Goal: Book appointment/travel/reservation

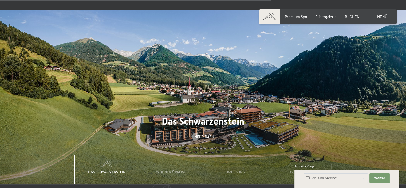
scroll to position [1549, 0]
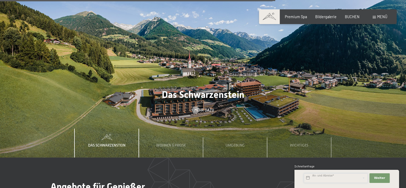
click at [340, 177] on input "text" at bounding box center [336, 178] width 64 height 10
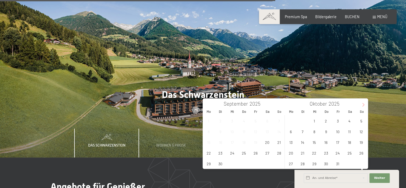
click at [364, 101] on span at bounding box center [363, 103] width 9 height 9
type input "2026"
click at [364, 101] on span at bounding box center [363, 103] width 9 height 9
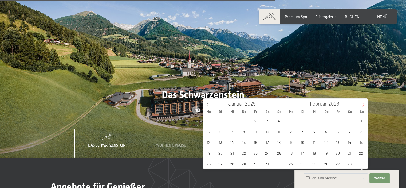
type input "2026"
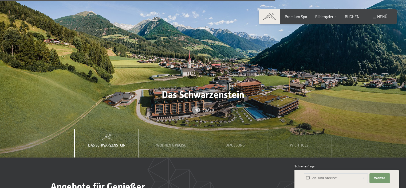
click at [380, 16] on span "Menü" at bounding box center [382, 16] width 10 height 5
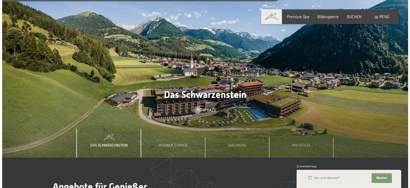
scroll to position [1558, 0]
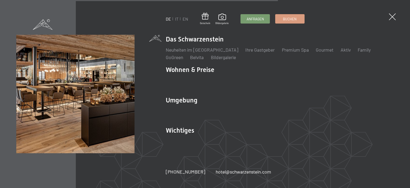
click at [389, 14] on div "DE IT EN Gutschein Bildergalerie Anfragen Buchen DE IT EN Das Schwarzenstein Ne…" at bounding box center [205, 94] width 410 height 188
click at [396, 15] on div "DE IT EN Gutschein Bildergalerie Anfragen Buchen DE IT EN Das Schwarzenstein Ne…" at bounding box center [205, 94] width 410 height 188
click at [394, 17] on span at bounding box center [393, 17] width 10 height 10
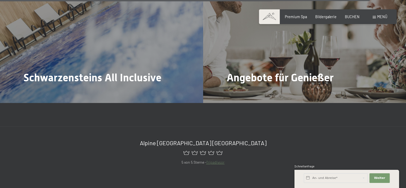
scroll to position [2110, 0]
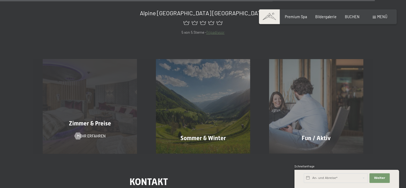
click at [110, 107] on div "Zimmer & Preise Mehr erfahren" at bounding box center [89, 106] width 113 height 94
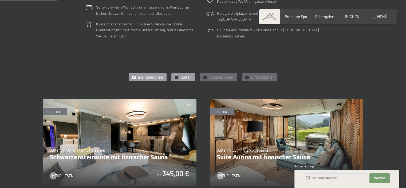
click at [179, 77] on div "✓ Suiten" at bounding box center [183, 77] width 24 height 8
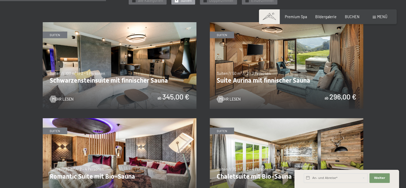
scroll to position [294, 0]
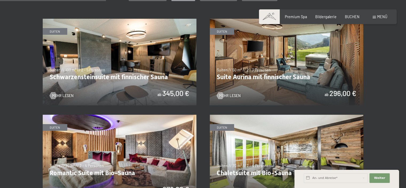
click at [90, 78] on img at bounding box center [120, 62] width 154 height 87
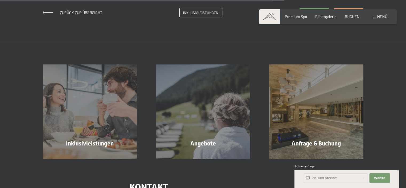
scroll to position [427, 0]
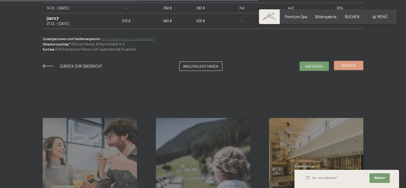
click at [343, 64] on span "Buchen" at bounding box center [349, 65] width 14 height 5
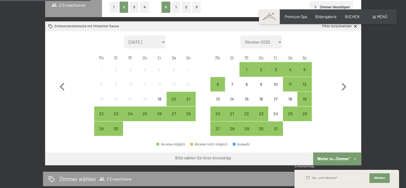
scroll to position [134, 0]
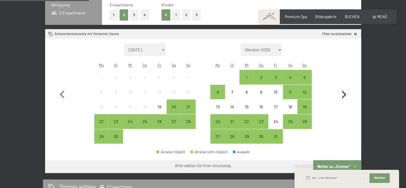
click at [344, 93] on icon "button" at bounding box center [344, 95] width 5 height 8
select select "[DATE]"
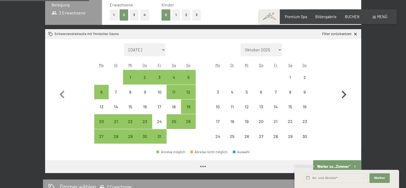
click at [344, 93] on icon "button" at bounding box center [344, 95] width 5 height 8
select select "[DATE]"
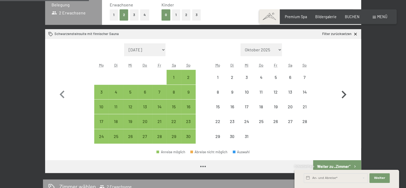
click at [344, 93] on icon "button" at bounding box center [344, 95] width 5 height 8
select select "[DATE]"
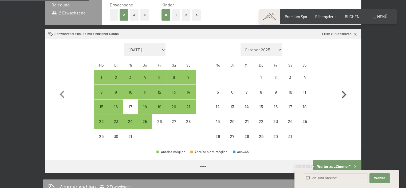
select select "[DATE]"
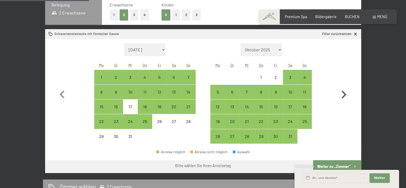
click at [344, 93] on icon "button" at bounding box center [344, 95] width 5 height 8
select select "[DATE]"
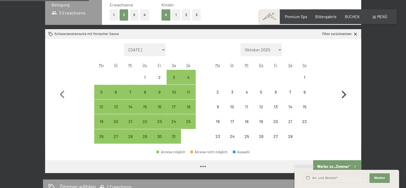
select select "[DATE]"
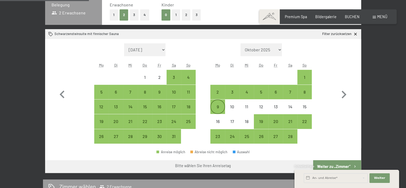
click at [221, 108] on div "9" at bounding box center [217, 110] width 13 height 13
select select "[DATE]"
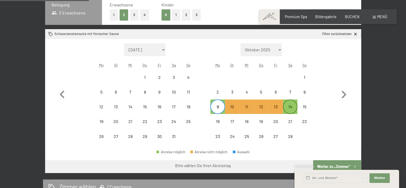
click at [296, 109] on div "14" at bounding box center [290, 110] width 13 height 13
select select "[DATE]"
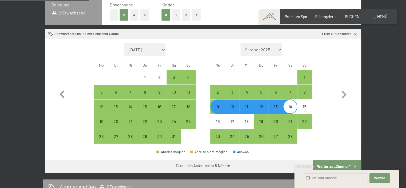
click at [345, 163] on button "Weiter zu „Zimmer“" at bounding box center [337, 166] width 48 height 13
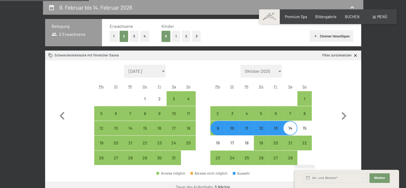
select select "[DATE]"
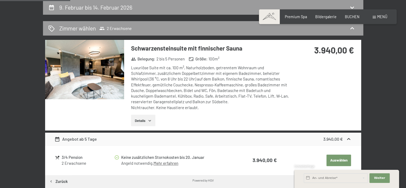
click at [367, 65] on div "9. Februar bis 14. Februar 2026 [PERSON_NAME] [PERSON_NAME] 2 Erwachsene Schwar…" at bounding box center [203, 115] width 356 height 230
click at [353, 28] on icon at bounding box center [352, 28] width 6 height 6
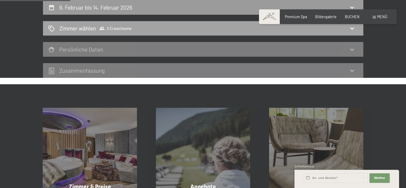
click at [353, 28] on icon at bounding box center [352, 28] width 6 height 6
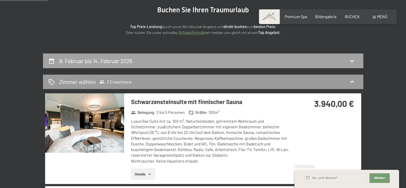
click at [351, 59] on icon at bounding box center [352, 61] width 6 height 6
select select "[DATE]"
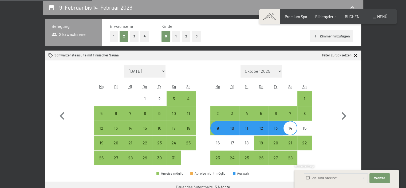
click at [218, 130] on div "9" at bounding box center [217, 132] width 13 height 13
select select "[DATE]"
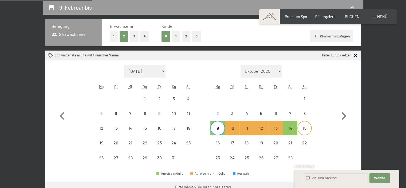
click at [306, 129] on div "15" at bounding box center [304, 132] width 13 height 13
select select "[DATE]"
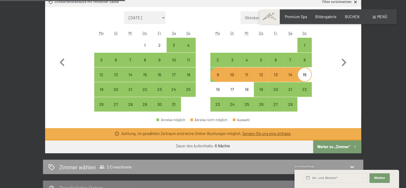
click at [337, 143] on button "Weiter zu „Zimmer“" at bounding box center [337, 146] width 48 height 13
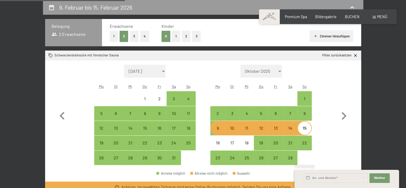
select select "[DATE]"
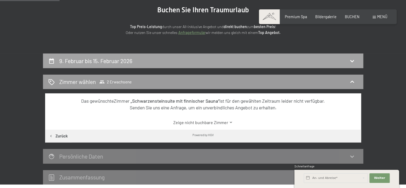
click at [350, 60] on icon at bounding box center [352, 61] width 6 height 6
select select "[DATE]"
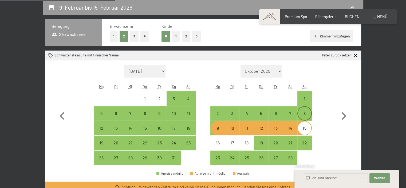
click at [304, 114] on div "8" at bounding box center [304, 117] width 13 height 13
select select "[DATE]"
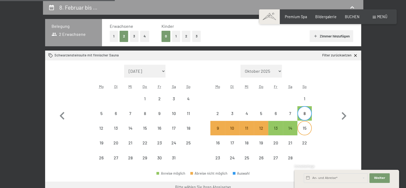
click at [304, 129] on div "15" at bounding box center [304, 132] width 13 height 13
select select "[DATE]"
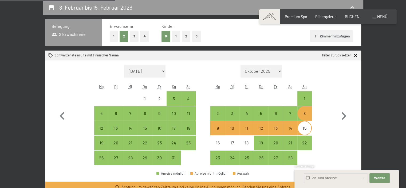
click at [304, 113] on div "8" at bounding box center [304, 117] width 13 height 13
select select "[DATE]"
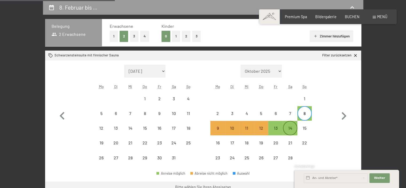
click at [288, 131] on div "14" at bounding box center [290, 132] width 13 height 13
select select "[DATE]"
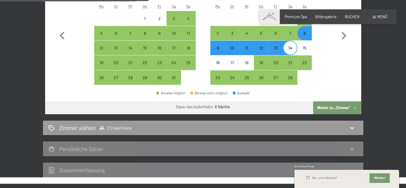
click at [336, 106] on button "Weiter zu „Zimmer“" at bounding box center [337, 107] width 48 height 13
select select "[DATE]"
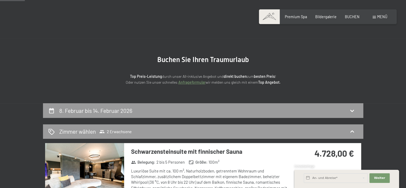
scroll to position [0, 0]
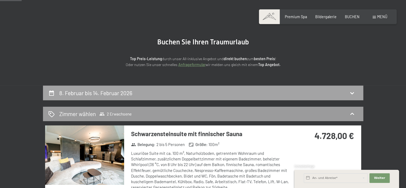
click at [127, 91] on h2 "8. Februar bis 14. Februar 2026" at bounding box center [95, 92] width 73 height 7
select select "[DATE]"
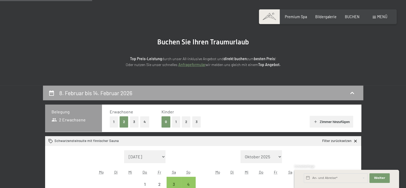
scroll to position [112, 0]
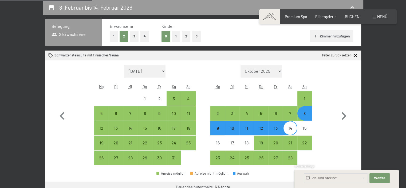
click at [184, 36] on button "2" at bounding box center [186, 36] width 9 height 11
select select "[DATE]"
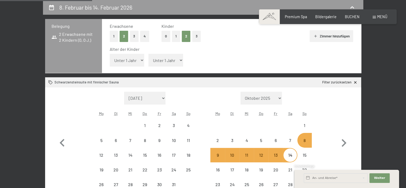
select select "[DATE]"
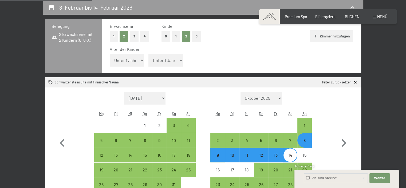
click at [164, 61] on select "Unter 1 Jahr 1 Jahr 2 Jahre 3 Jahre 4 Jahre 5 Jahre 6 Jahre 7 Jahre 8 Jahre 9 J…" at bounding box center [165, 60] width 35 height 13
select select "13"
click at [148, 54] on select "Unter 1 Jahr 1 Jahr 2 Jahre 3 Jahre 4 Jahre 5 Jahre 6 Jahre 7 Jahre 8 Jahre 9 J…" at bounding box center [165, 60] width 35 height 13
select select "[DATE]"
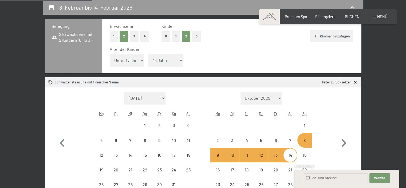
select select "[DATE]"
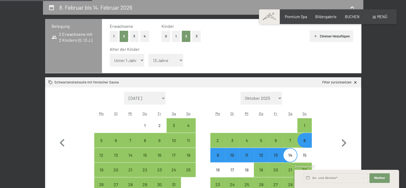
click at [137, 62] on select "Unter 1 Jahr 1 Jahr 2 Jahre 3 Jahre 4 Jahre 5 Jahre 6 Jahre 7 Jahre 8 Jahre 9 J…" at bounding box center [127, 60] width 35 height 13
select select "11"
click at [110, 54] on select "Unter 1 Jahr 1 Jahr 2 Jahre 3 Jahre 4 Jahre 5 Jahre 6 Jahre 7 Jahre 8 Jahre 9 J…" at bounding box center [127, 60] width 35 height 13
select select "[DATE]"
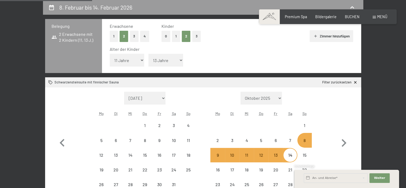
select select "[DATE]"
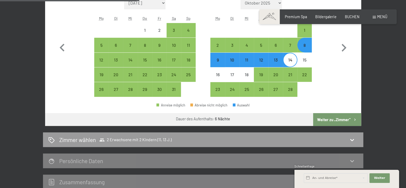
scroll to position [219, 0]
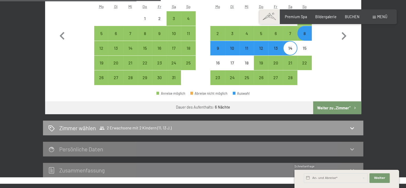
click at [333, 101] on div "Anreise möglich Abreise nicht möglich Auswahl" at bounding box center [203, 95] width 316 height 12
click at [332, 104] on button "Weiter zu „Zimmer“" at bounding box center [337, 107] width 48 height 13
select select "[DATE]"
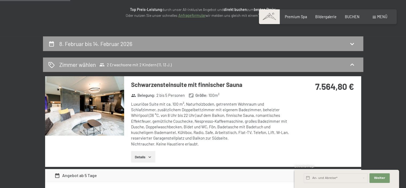
scroll to position [59, 0]
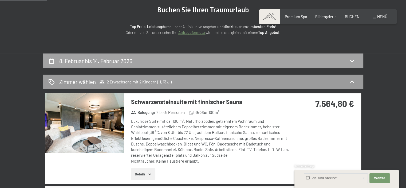
click at [273, 60] on div "8. Februar bis 14. Februar 2026" at bounding box center [203, 61] width 310 height 8
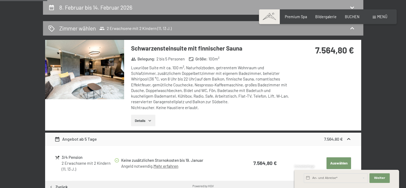
select select "11"
select select "13"
select select "[DATE]"
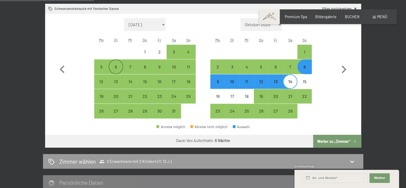
scroll to position [187, 0]
